Goal: Task Accomplishment & Management: Manage account settings

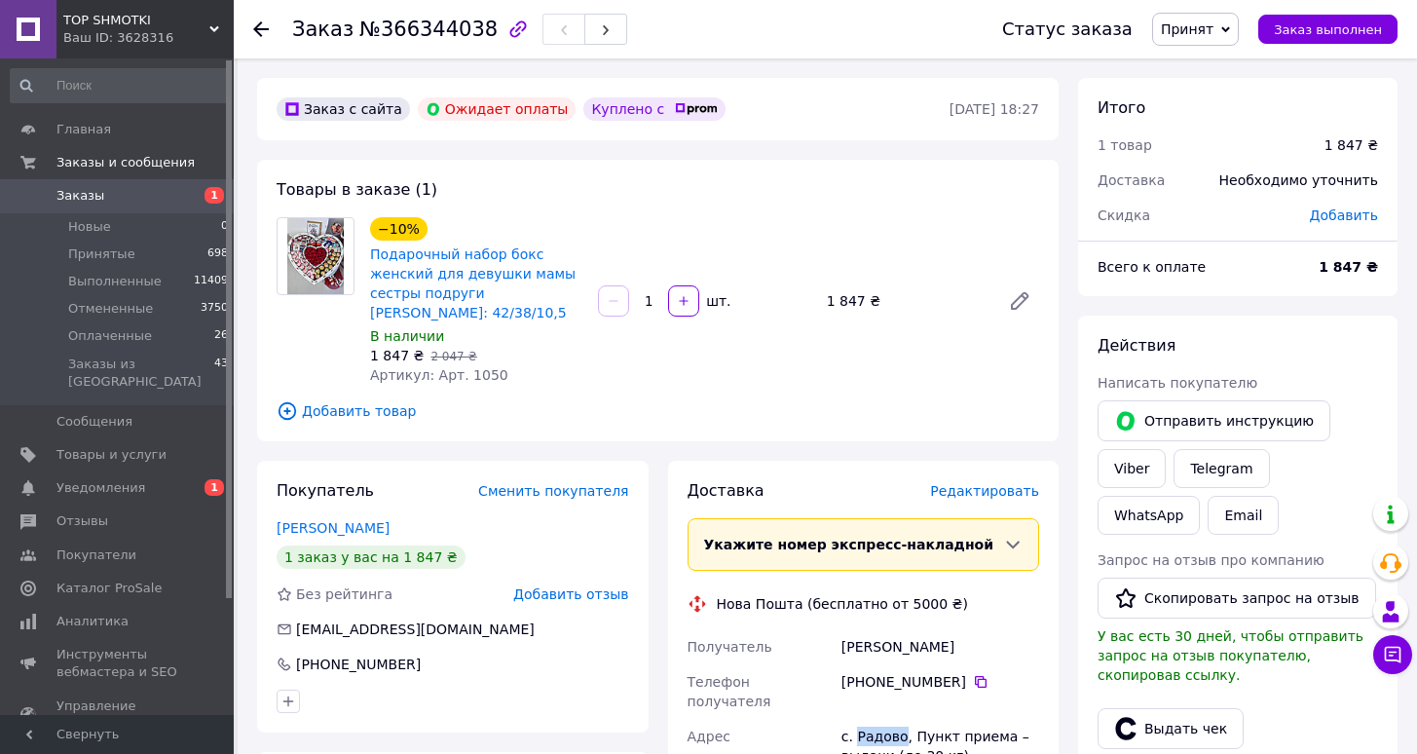
drag, startPoint x: 856, startPoint y: 717, endPoint x: 902, endPoint y: 709, distance: 46.4
click at [902, 719] on div "с. Радово, Пункт приема – выдачи (до 30 кг), ул. Березовая, 8" at bounding box center [939, 756] width 205 height 74
copy div "Радово"
drag, startPoint x: 843, startPoint y: 647, endPoint x: 968, endPoint y: 641, distance: 124.8
click at [968, 641] on div "шукало святослав" at bounding box center [939, 646] width 205 height 35
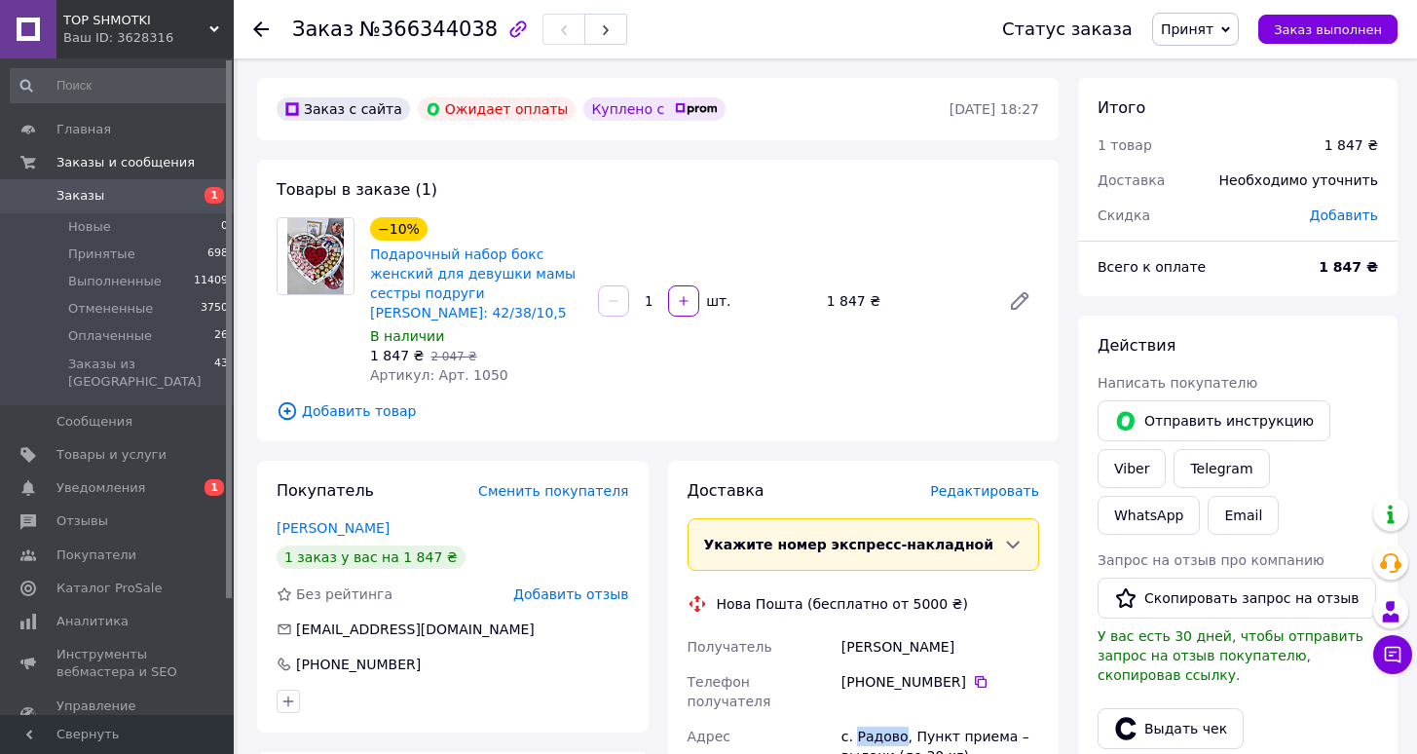
copy div "шукало святослав"
click at [981, 682] on icon at bounding box center [981, 682] width 16 height 16
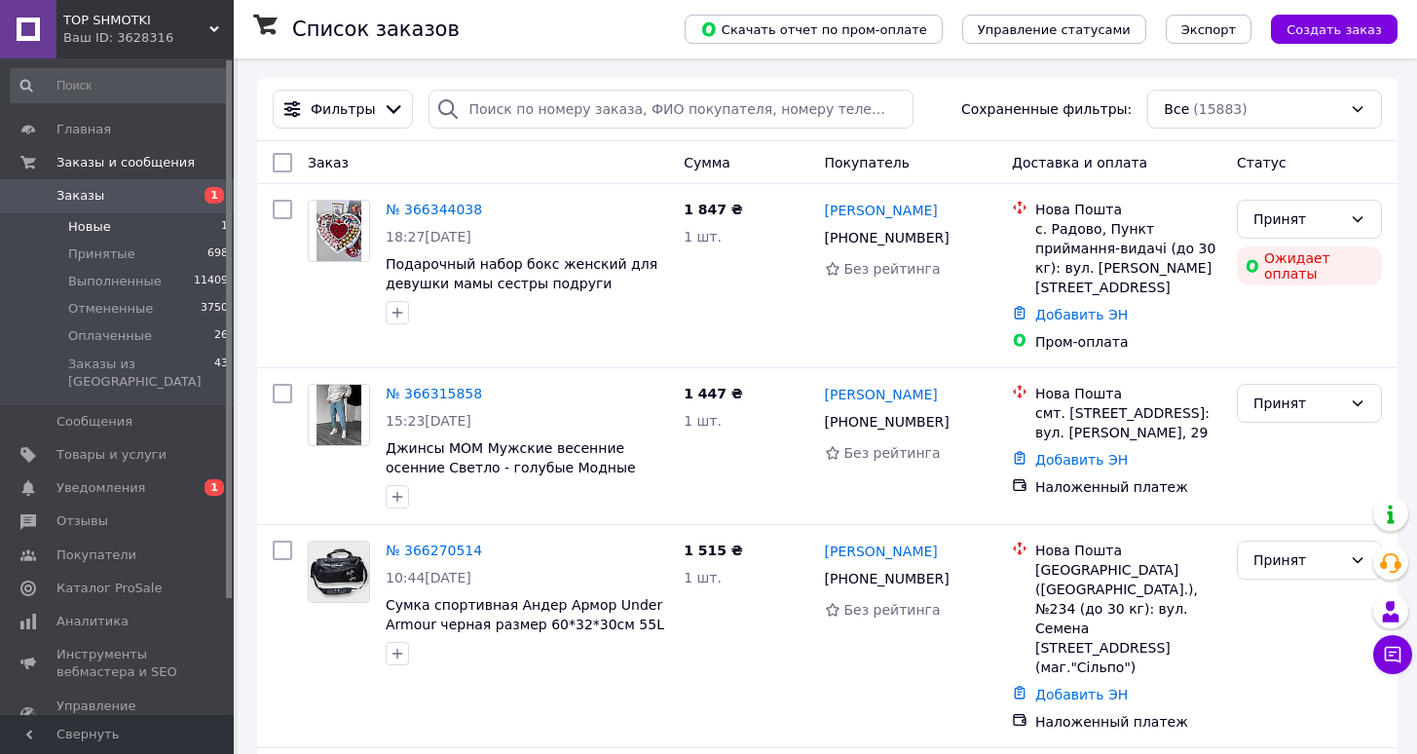
click at [178, 225] on li "Новые 1" at bounding box center [120, 226] width 240 height 27
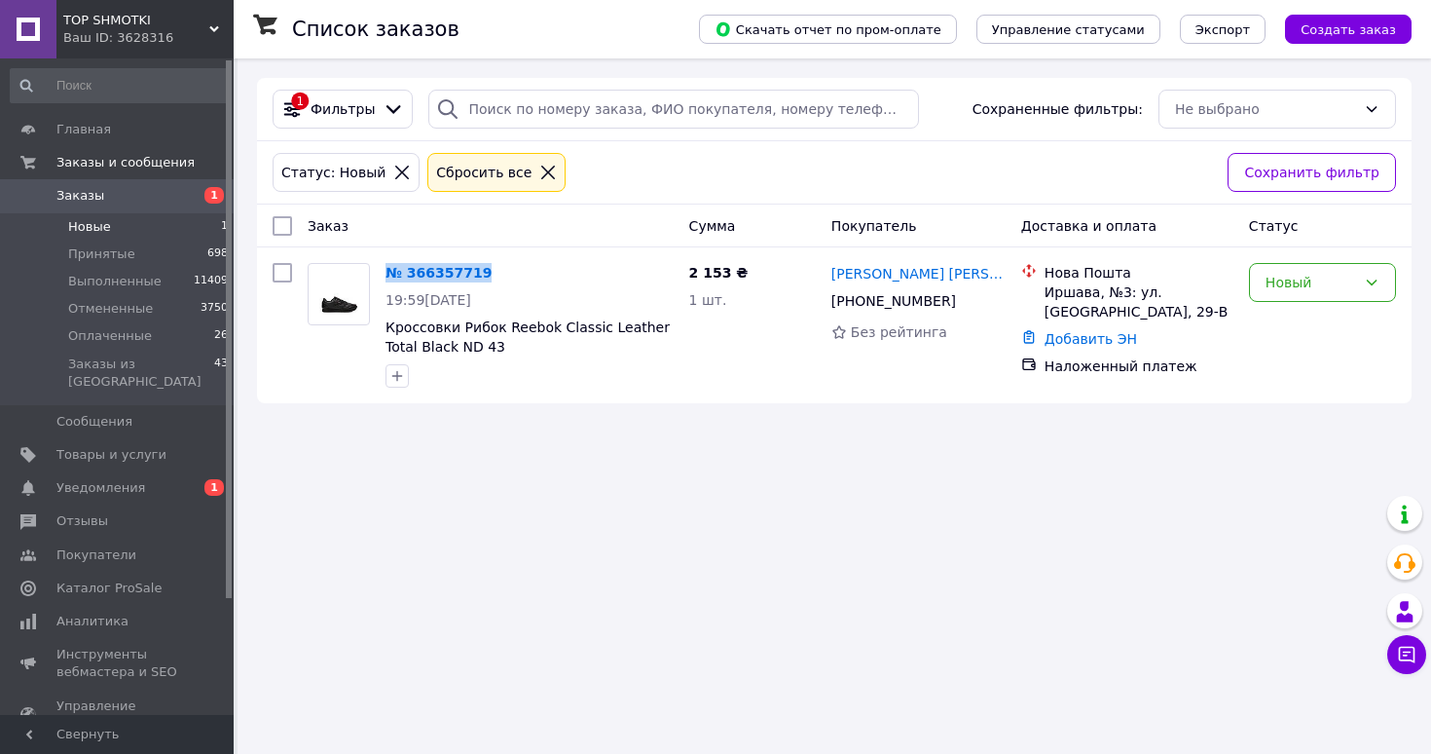
click at [133, 189] on span "Заказы" at bounding box center [118, 196] width 124 height 18
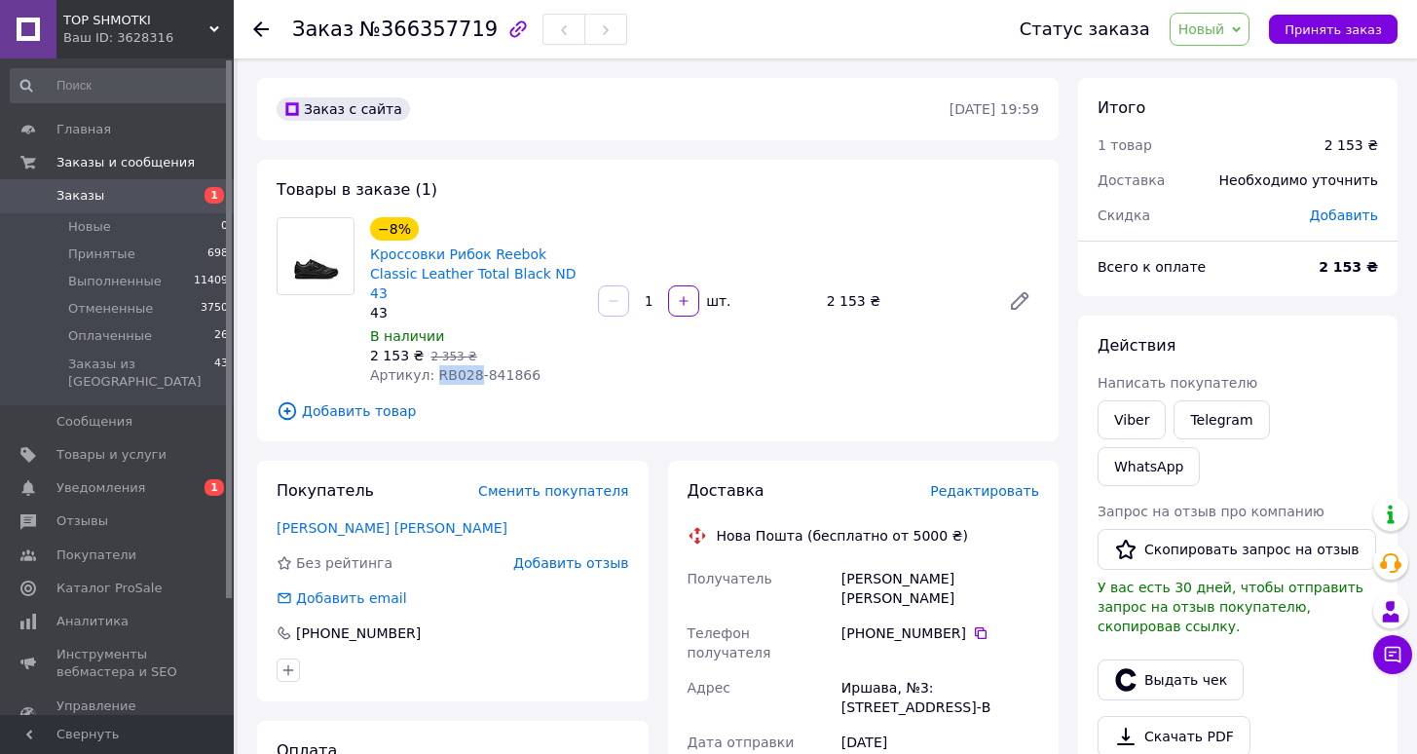
drag, startPoint x: 435, startPoint y: 356, endPoint x: 471, endPoint y: 356, distance: 36.0
click at [471, 367] on span "Артикул: RB028-841866" at bounding box center [455, 375] width 170 height 16
copy span "RB028"
click at [1120, 427] on link "Viber" at bounding box center [1131, 419] width 68 height 39
click at [471, 260] on link "Кроссовки Рибок Reebok Classic Leather Total Black ND 43" at bounding box center [473, 273] width 206 height 55
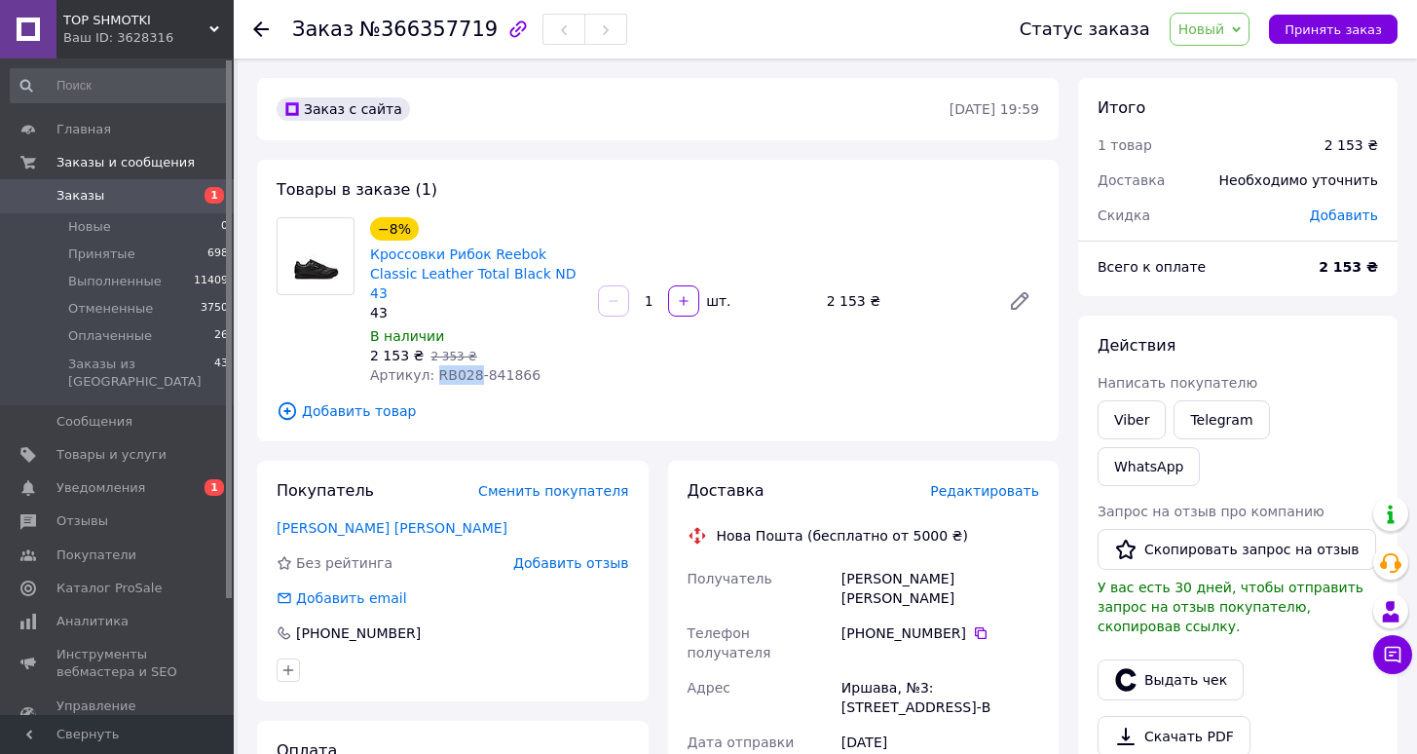
drag, startPoint x: 1218, startPoint y: 40, endPoint x: 1207, endPoint y: 49, distance: 13.8
click at [1217, 39] on span "Новый" at bounding box center [1209, 29] width 81 height 33
click at [1194, 75] on li "Принят" at bounding box center [1221, 68] width 103 height 29
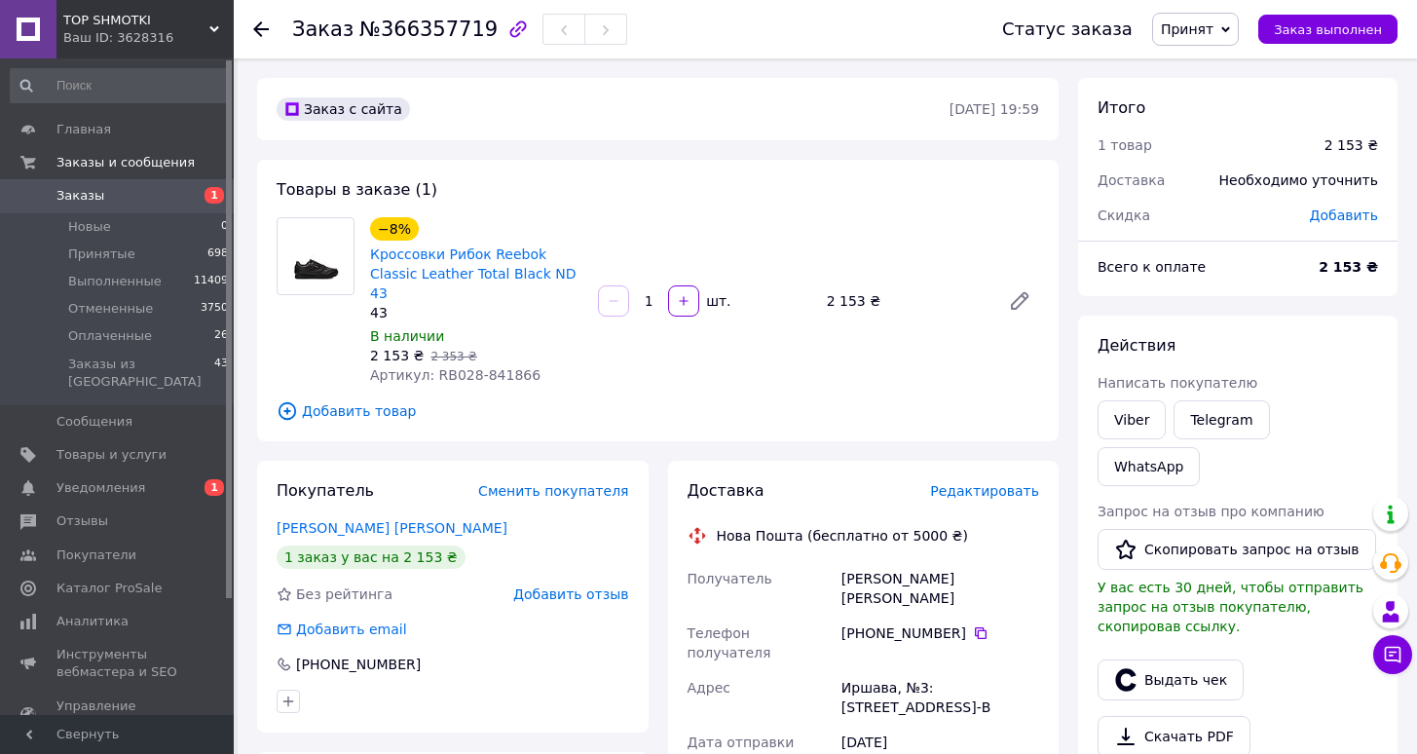
drag, startPoint x: 982, startPoint y: 598, endPoint x: 934, endPoint y: 563, distance: 59.2
click at [981, 625] on icon at bounding box center [981, 633] width 16 height 16
drag, startPoint x: 841, startPoint y: 559, endPoint x: 941, endPoint y: 557, distance: 99.3
click at [941, 561] on div "[PERSON_NAME] [PERSON_NAME]" at bounding box center [939, 588] width 205 height 55
copy div "[PERSON_NAME] [PERSON_NAME]"
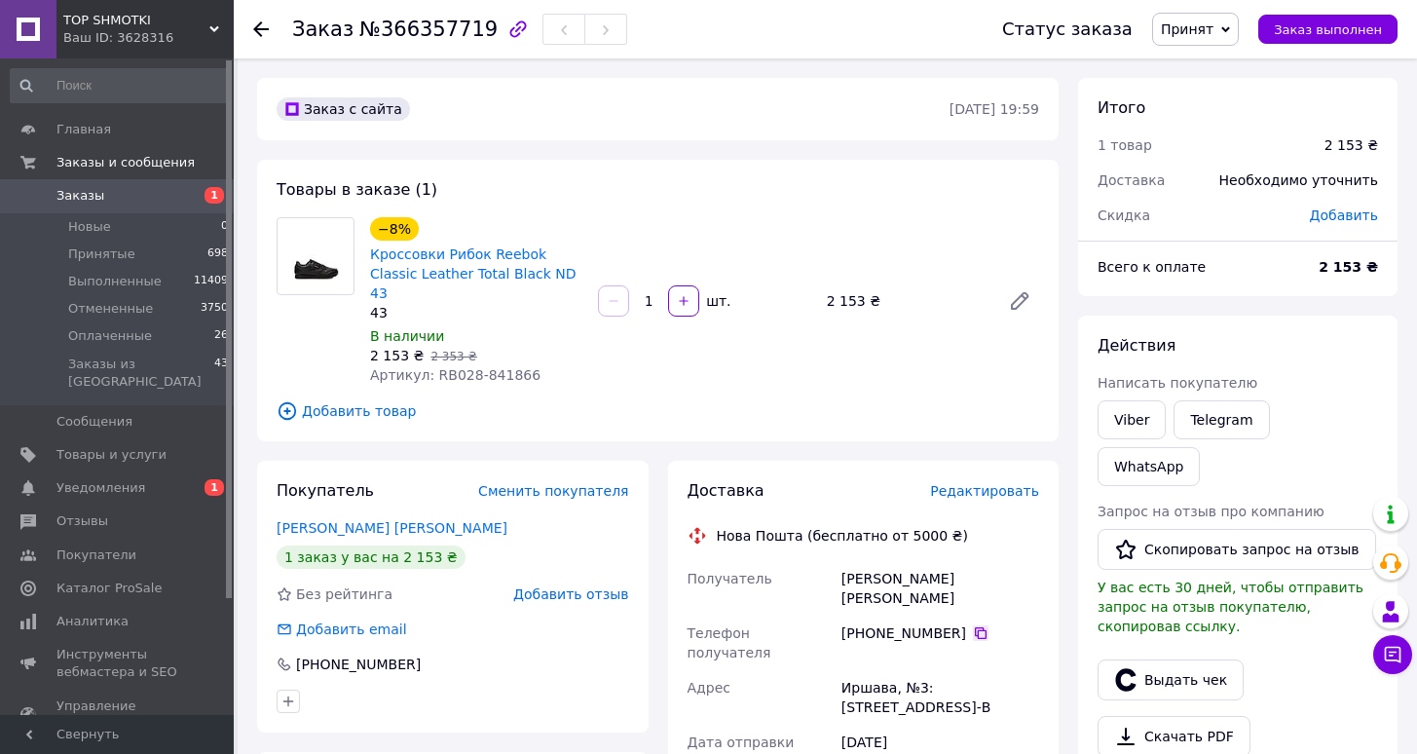
click at [973, 625] on icon at bounding box center [981, 633] width 16 height 16
